Goal: Task Accomplishment & Management: Manage account settings

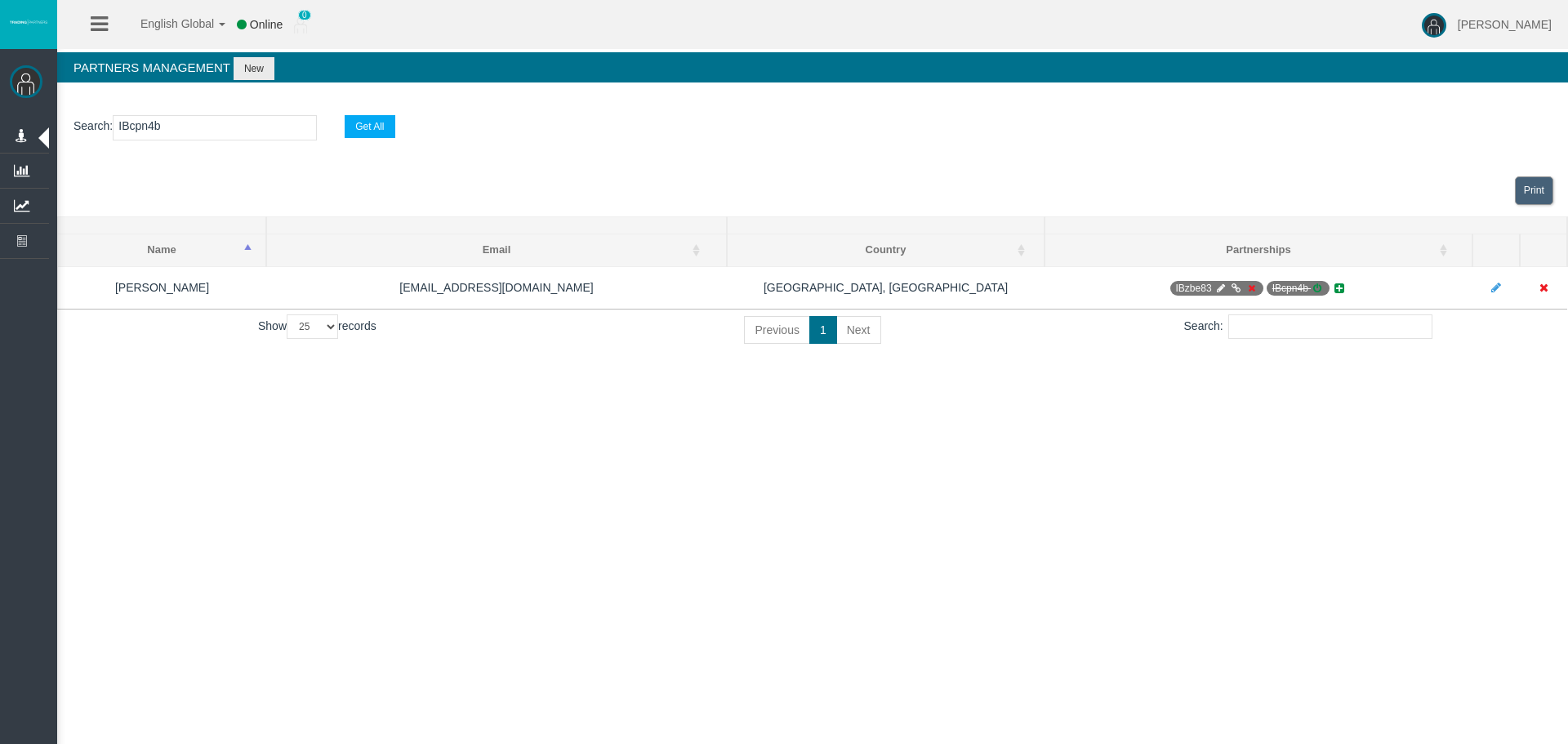
select select "25"
click at [162, 154] on section "Search : IBcpn4b Get All" at bounding box center [812, 132] width 1511 height 66
click at [164, 122] on input "IBcpn4b" at bounding box center [214, 128] width 204 height 25
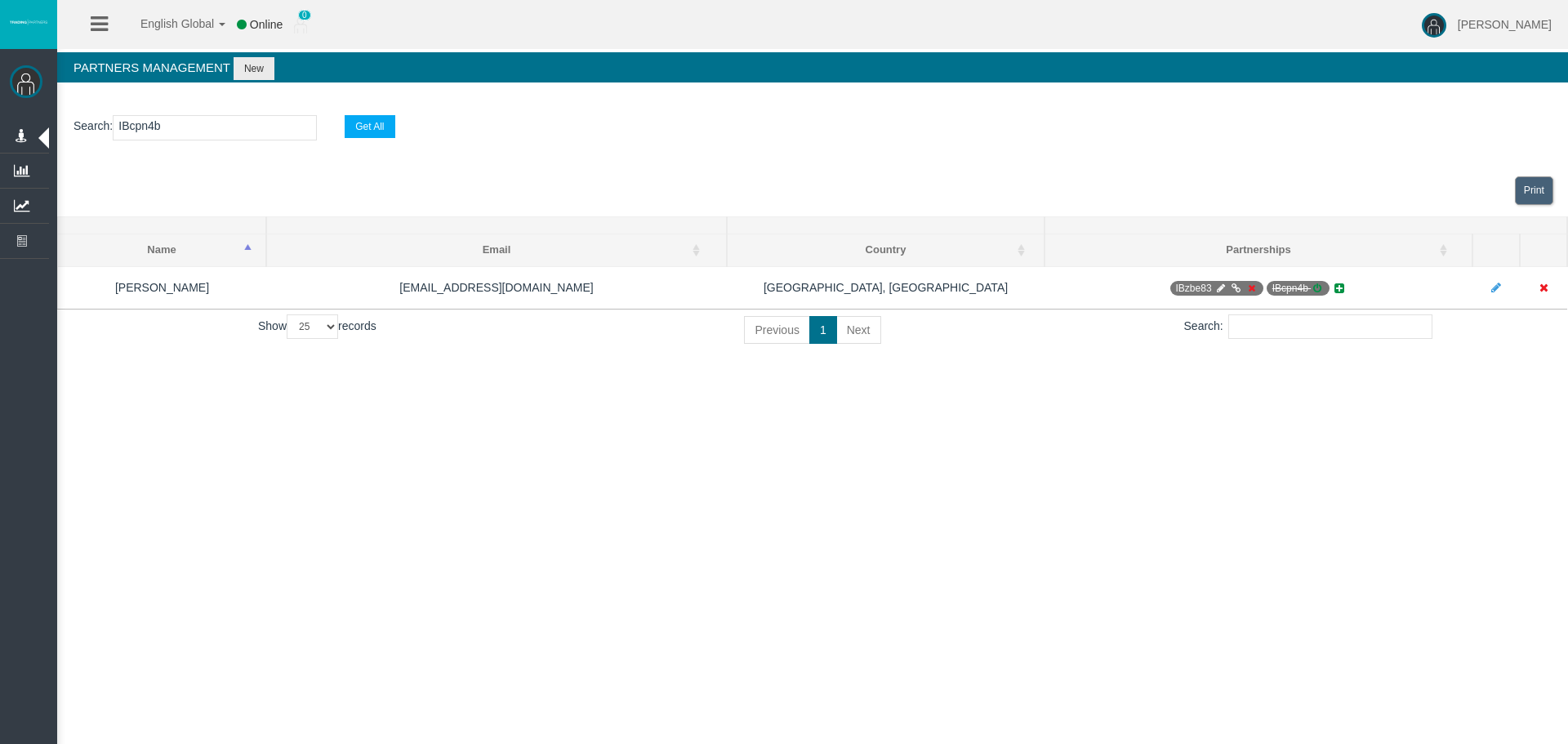
paste input "SXZAR"
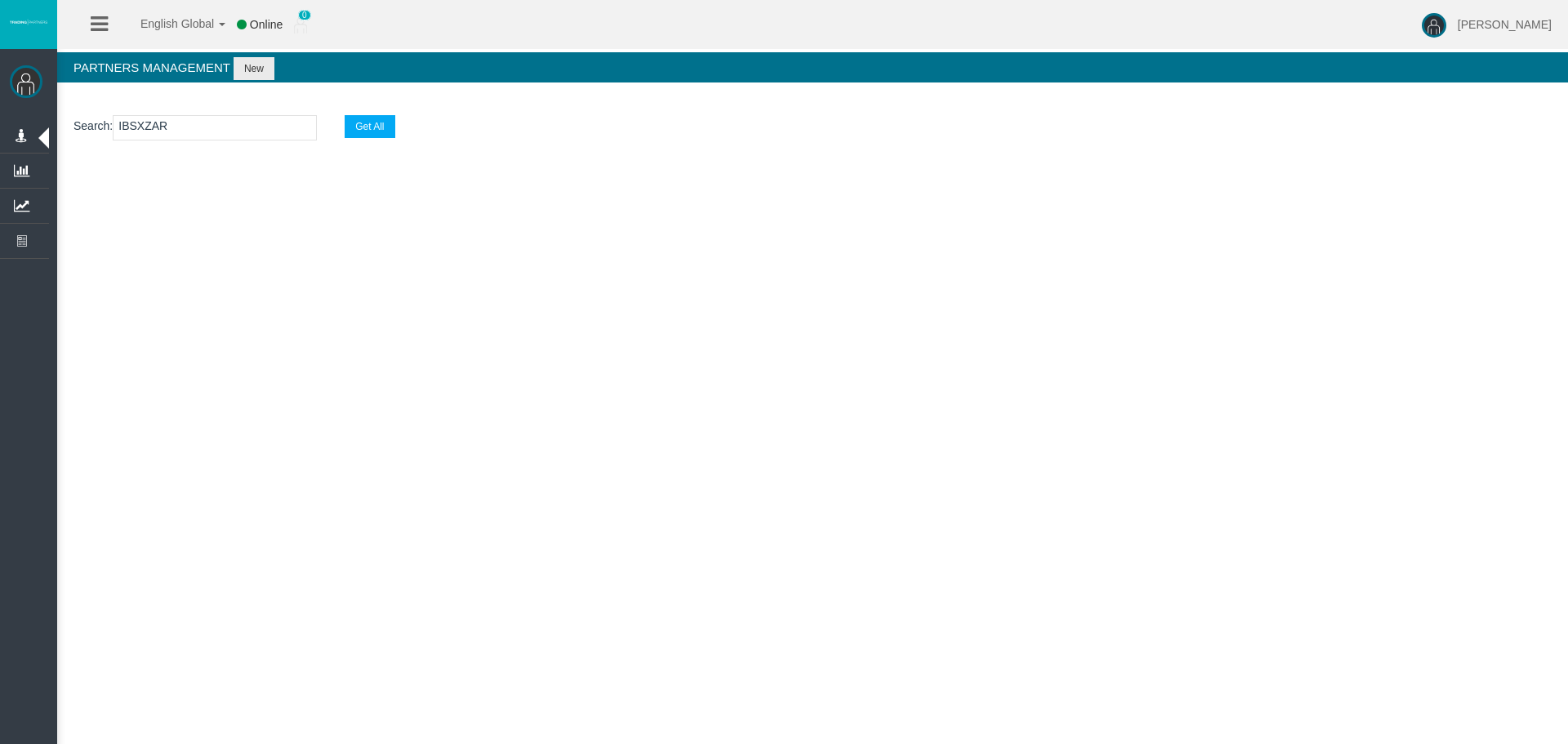
click at [239, 134] on input "IBSXZAR" at bounding box center [214, 128] width 204 height 25
click at [234, 114] on section "Search : IBSXZAR Get All" at bounding box center [812, 132] width 1511 height 66
click at [214, 149] on section "Search : IBSXZAR Get All" at bounding box center [812, 132] width 1511 height 66
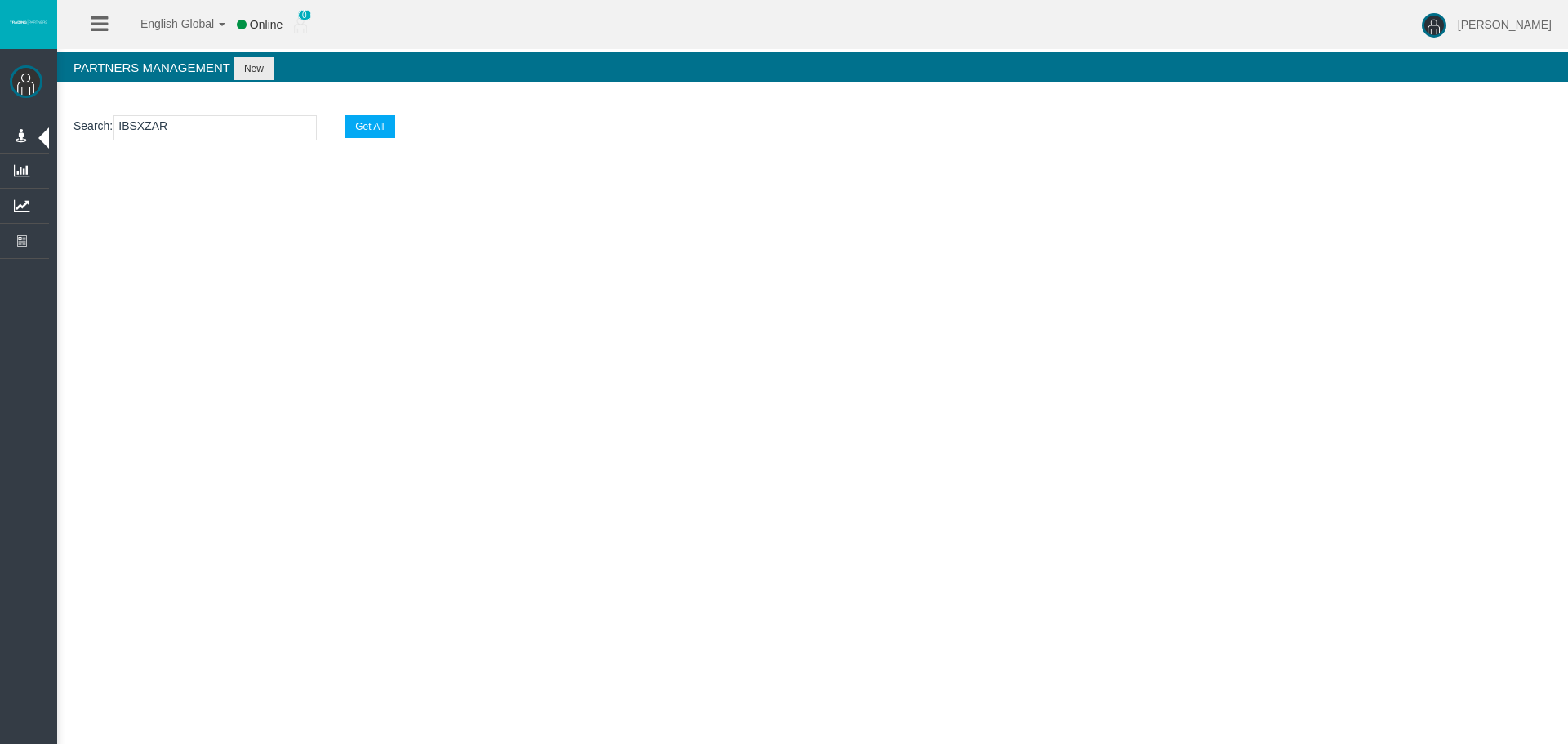
click at [210, 136] on input "IBSXZAR" at bounding box center [214, 128] width 204 height 25
paste input "crb29"
type input "IBcrb29"
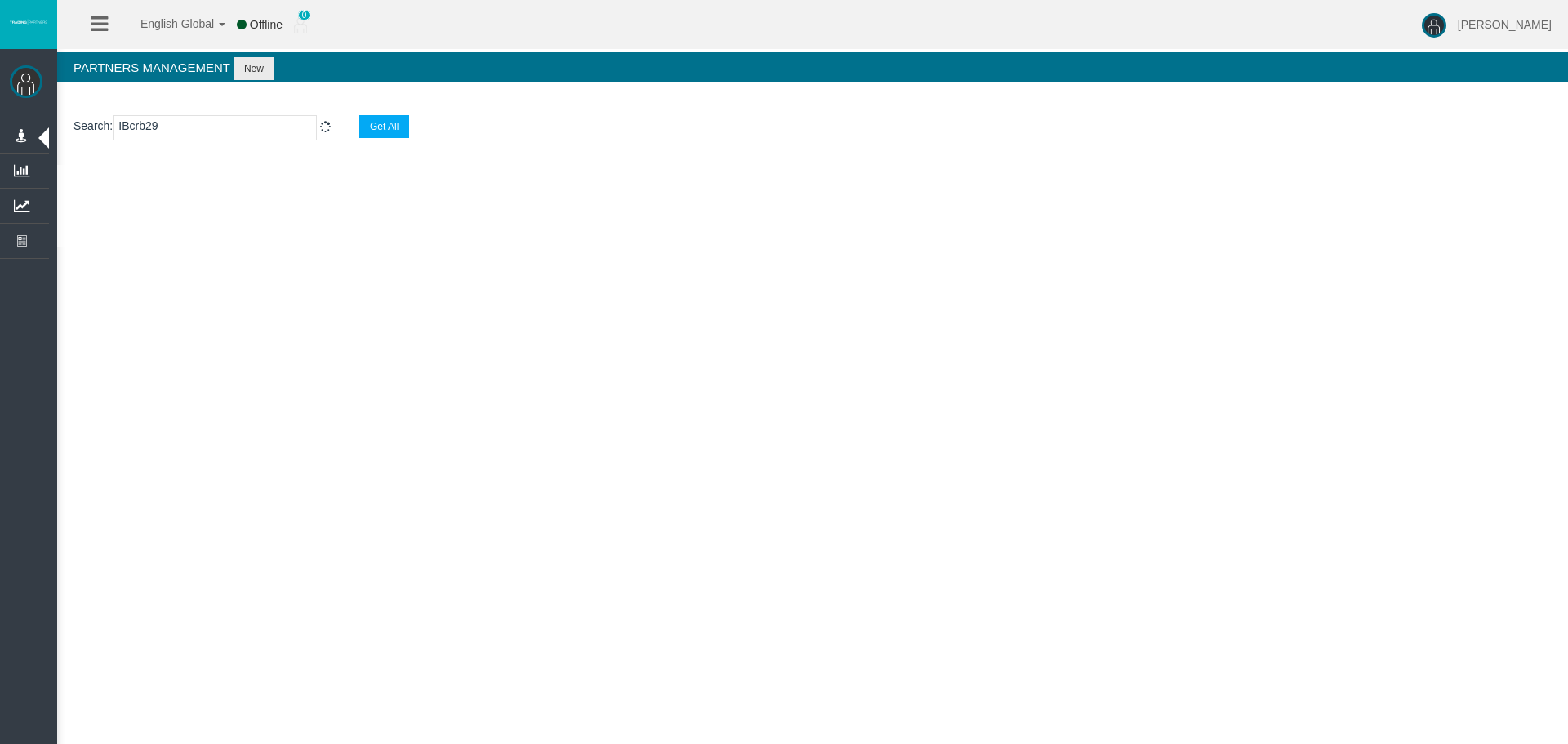
select select "25"
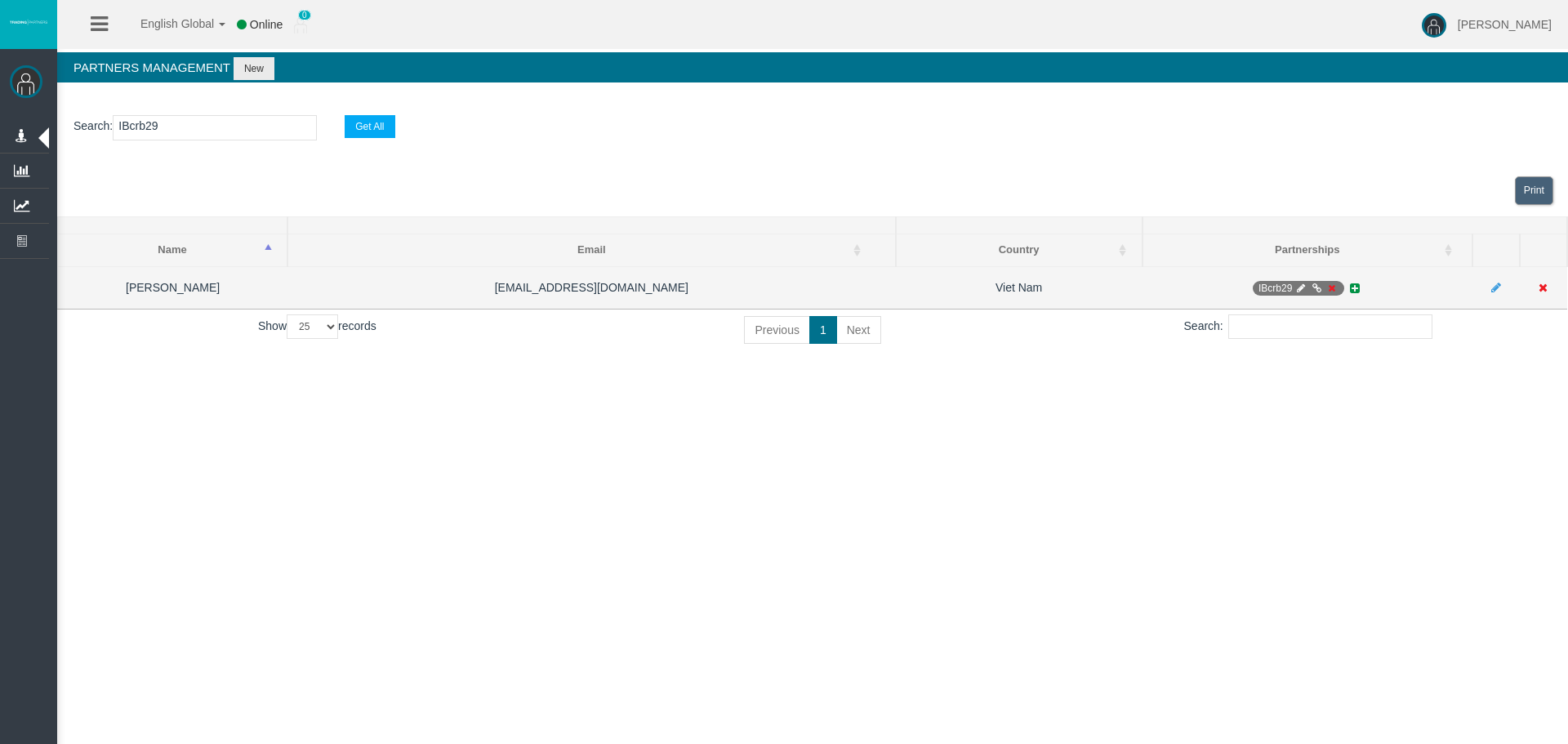
type input "IBcrb29"
click at [1299, 291] on icon at bounding box center [1301, 288] width 12 height 10
select select "0"
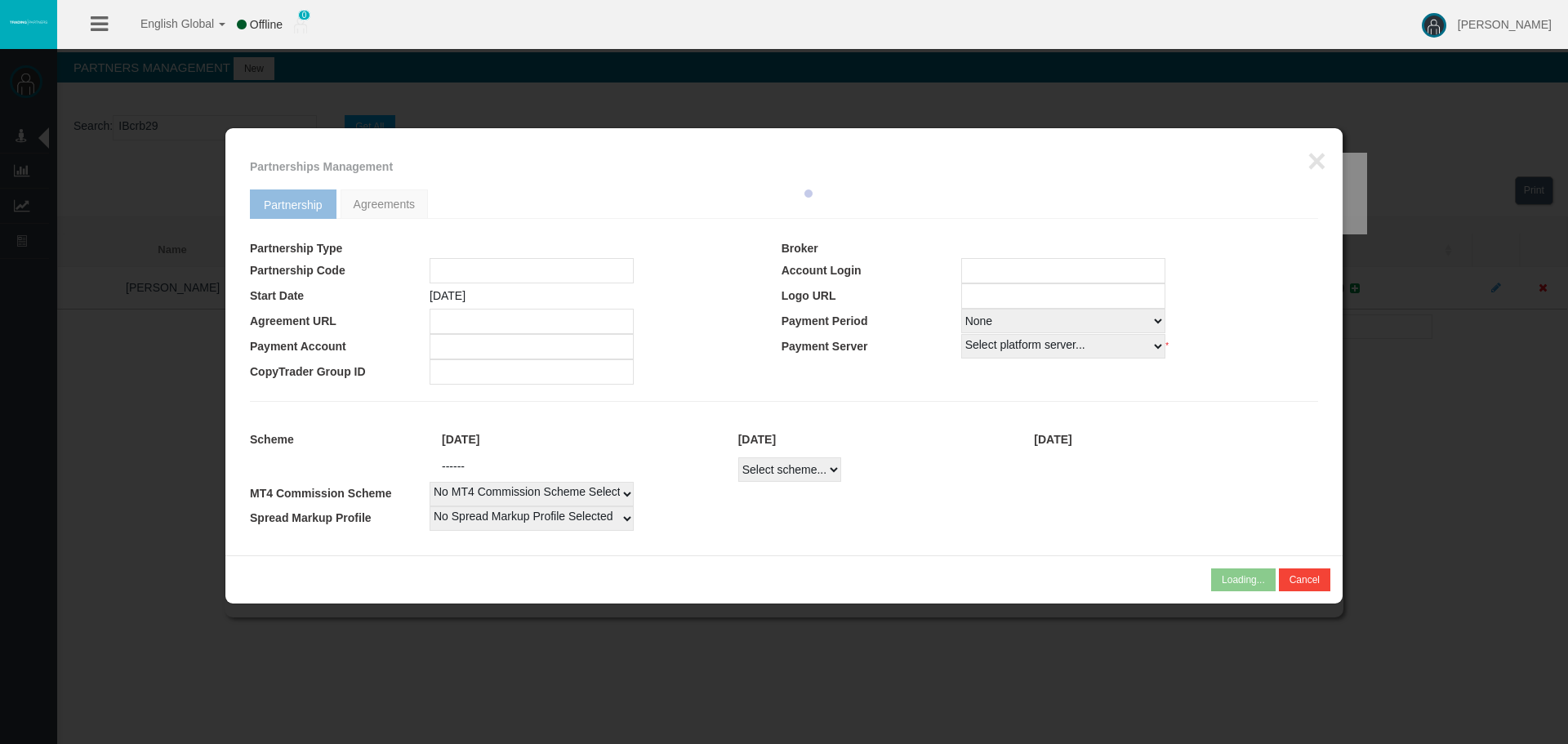
type input "IBcrb29"
type input "19268678"
select select "1"
type input "19268678"
select select "1"
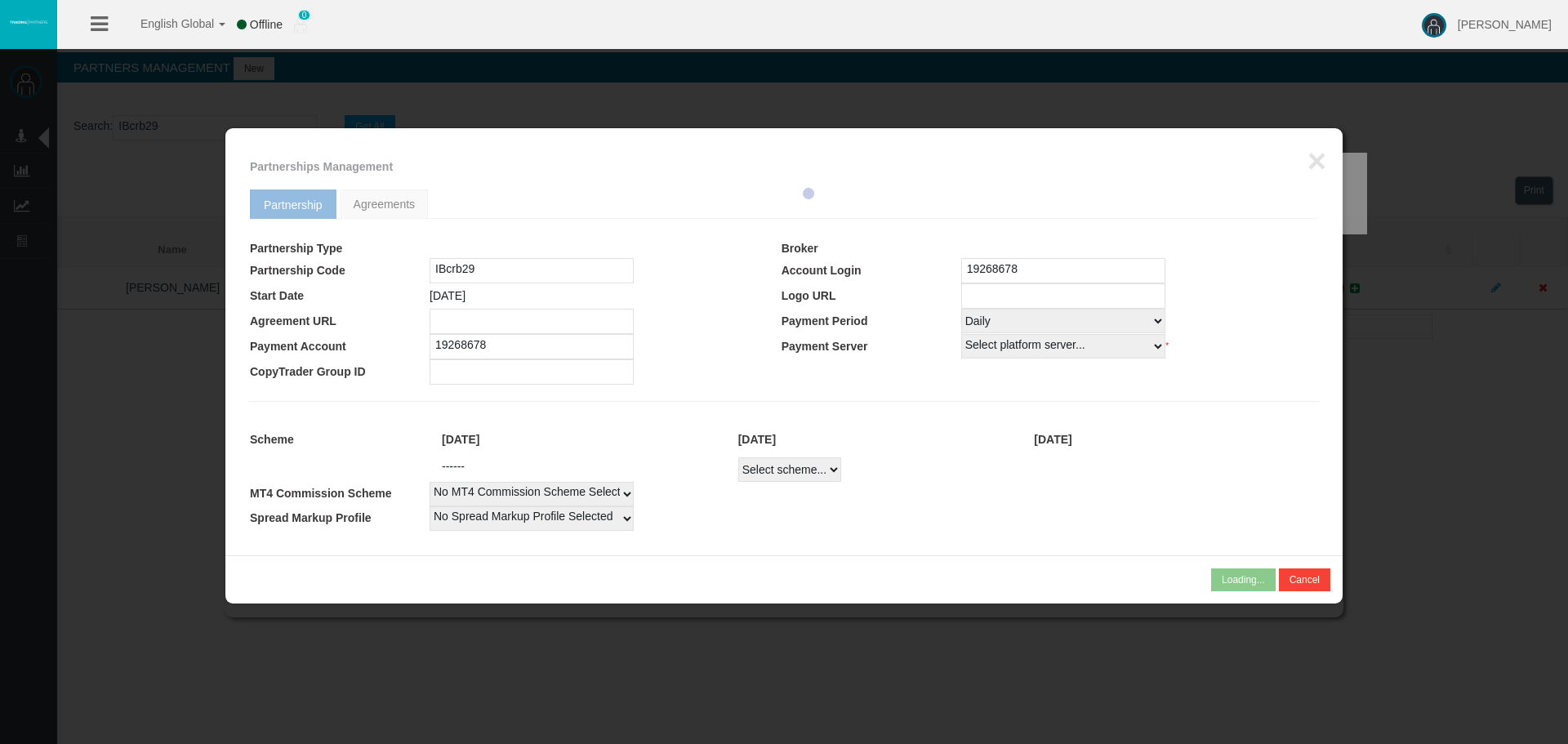
select select
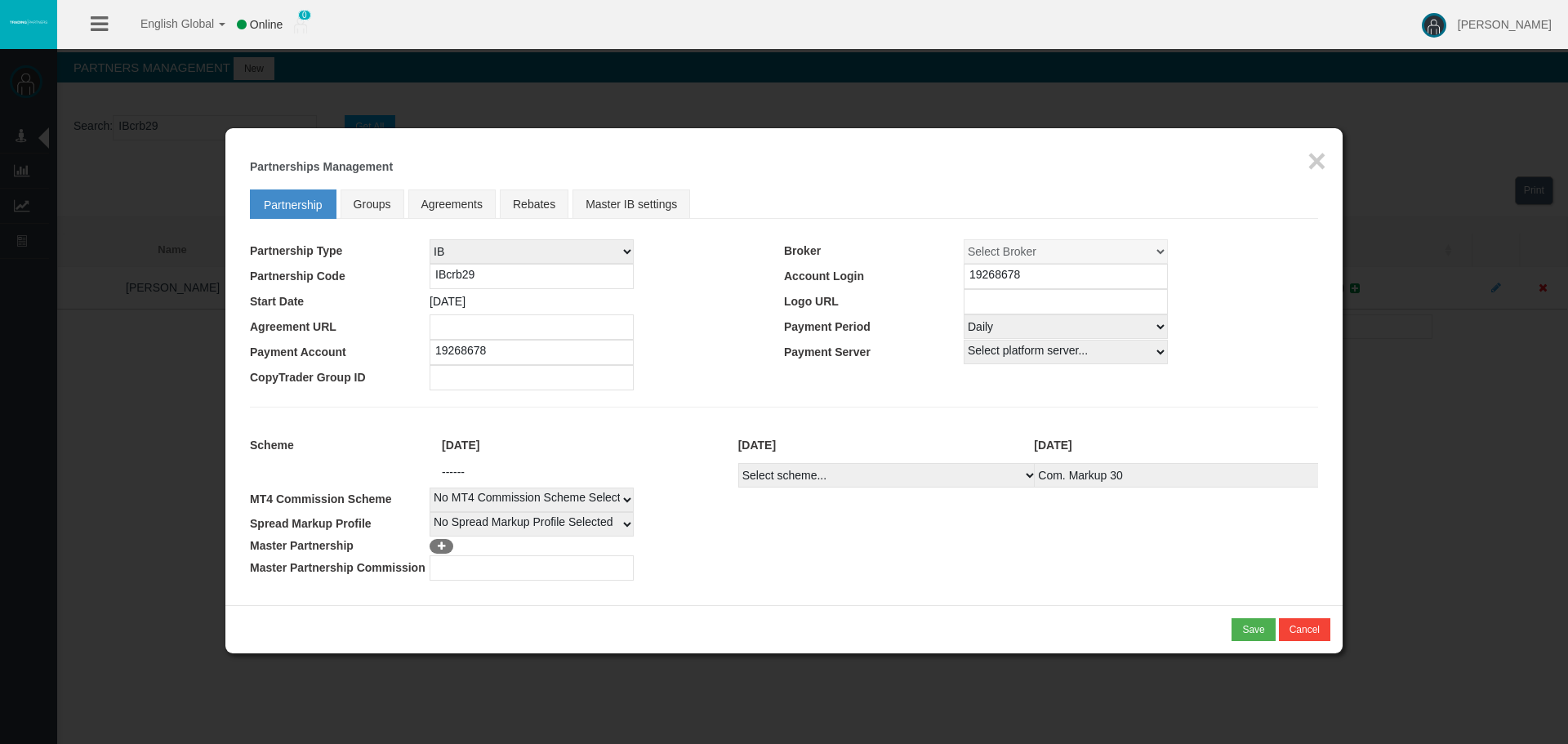
click at [811, 562] on td at bounding box center [873, 567] width 888 height 25
click at [1085, 562] on td at bounding box center [873, 567] width 888 height 25
click at [1038, 275] on input "19268678" at bounding box center [1066, 276] width 204 height 25
click at [1306, 631] on button "Cancel" at bounding box center [1305, 629] width 52 height 23
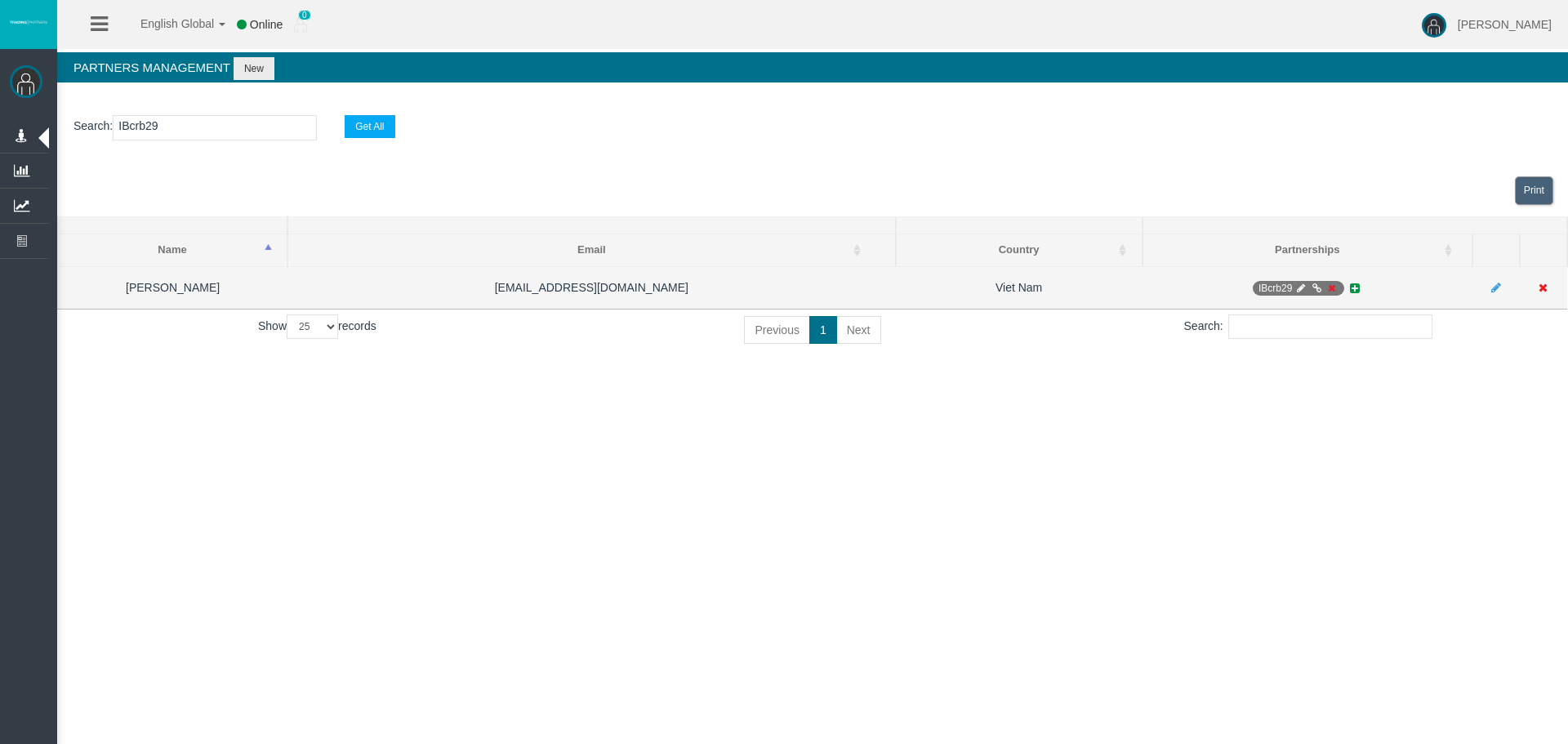
drag, startPoint x: 1201, startPoint y: 595, endPoint x: 1250, endPoint y: 307, distance: 292.1
click at [1199, 594] on div "English Global 简体中文 English Global 日本語 한국어 Online 0 [PERSON_NAME] Help Log Out …" at bounding box center [784, 372] width 1568 height 744
